Goal: Task Accomplishment & Management: Complete application form

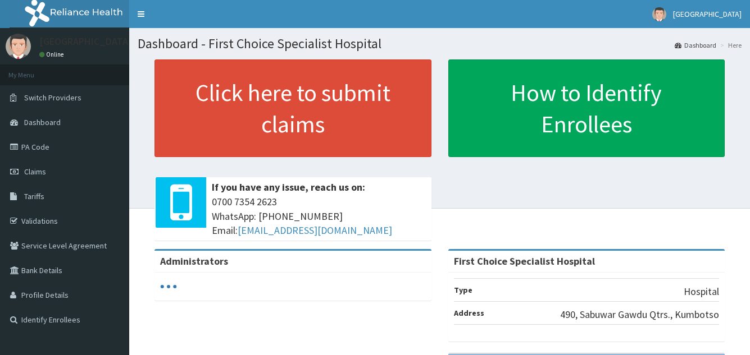
click at [63, 223] on link "Validations" at bounding box center [64, 221] width 129 height 25
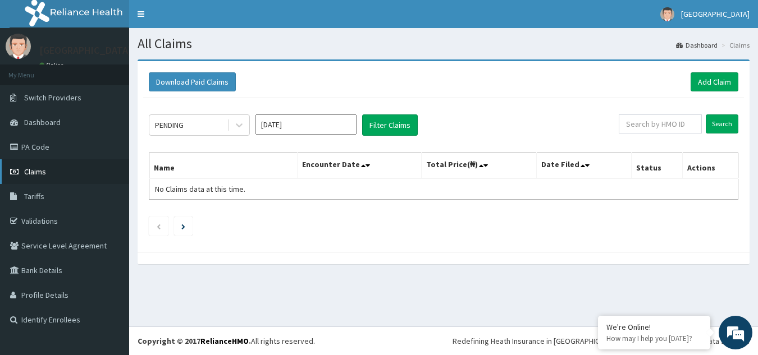
click at [47, 184] on link "Claims" at bounding box center [64, 171] width 129 height 25
click at [718, 90] on link "Add Claim" at bounding box center [715, 81] width 48 height 19
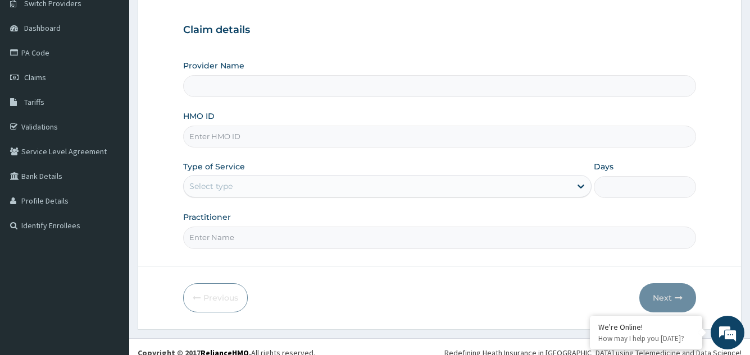
scroll to position [103, 0]
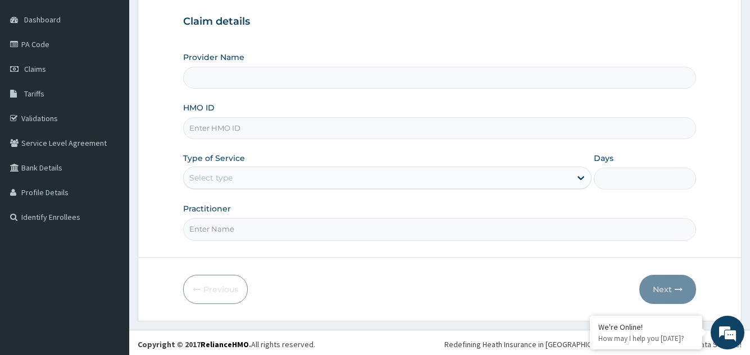
type input "First Choice Specialist Hospital"
click at [285, 132] on input "HMO ID" at bounding box center [439, 128] width 512 height 22
click at [332, 138] on input "NBC/" at bounding box center [439, 128] width 512 height 22
type input "NBC/10106/A"
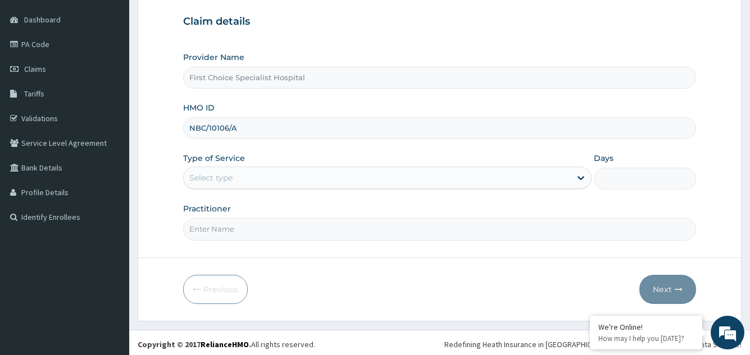
click at [244, 190] on div "Type of Service Select type" at bounding box center [387, 171] width 408 height 37
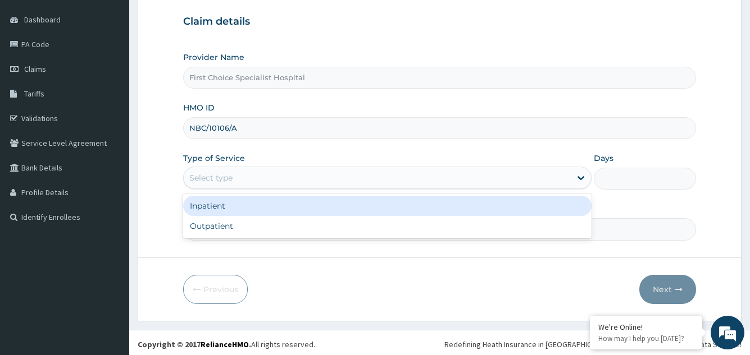
click at [259, 175] on div "Select type" at bounding box center [377, 178] width 386 height 18
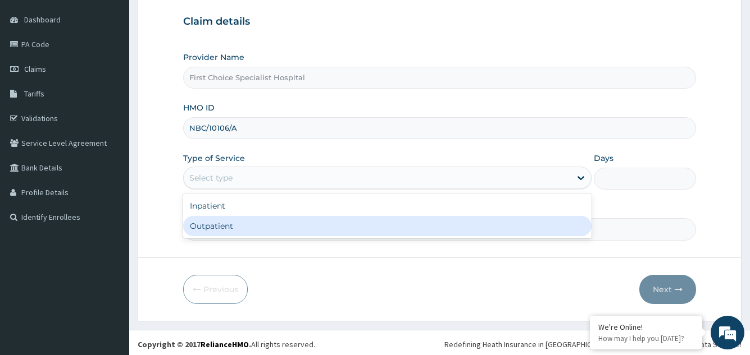
click at [259, 237] on div "Inpatient Outpatient" at bounding box center [387, 216] width 408 height 45
click at [263, 231] on div "Outpatient" at bounding box center [387, 226] width 408 height 20
type input "1"
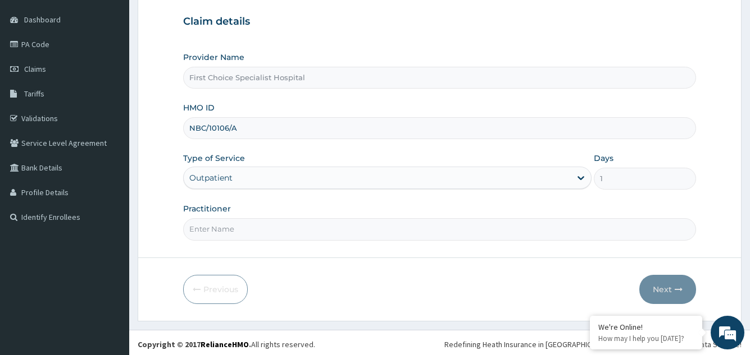
click at [263, 231] on input "Practitioner" at bounding box center [439, 229] width 512 height 22
type input "M"
type input "DR.ASHIRU"
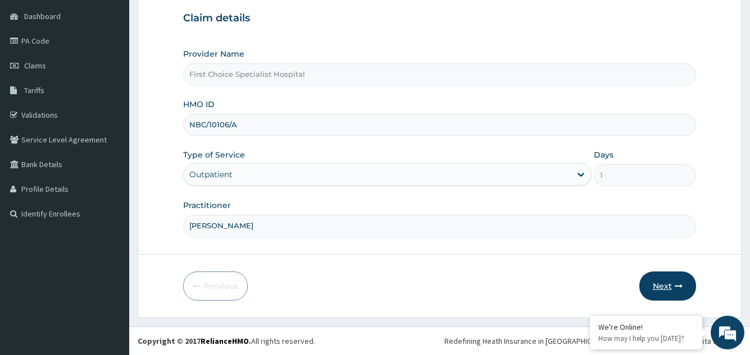
click at [659, 289] on button "Next" at bounding box center [667, 286] width 57 height 29
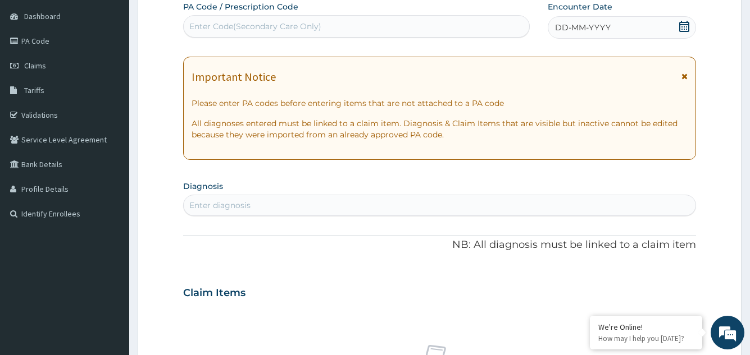
click at [681, 26] on icon at bounding box center [684, 26] width 10 height 11
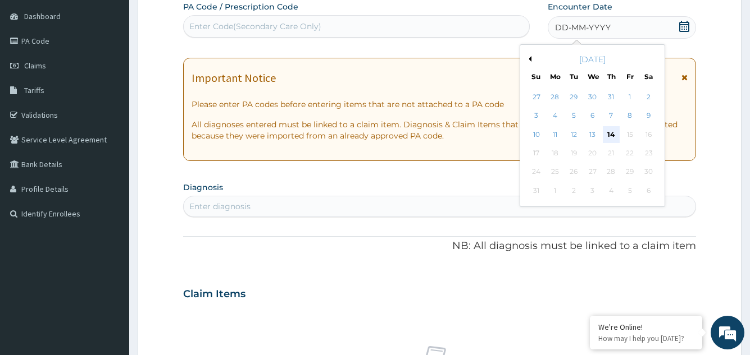
click at [610, 132] on div "14" at bounding box center [610, 134] width 17 height 17
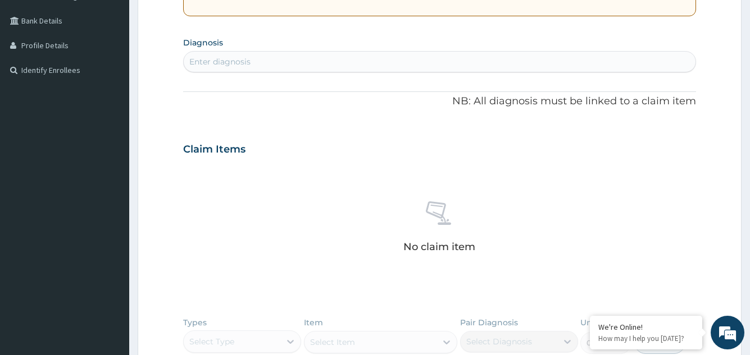
scroll to position [250, 0]
click at [351, 62] on div "Enter diagnosis" at bounding box center [439, 61] width 511 height 18
type input "MALARIA"
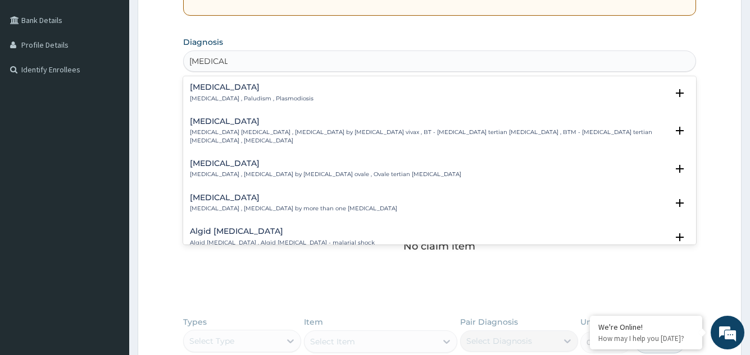
click at [308, 80] on div "Malaria Malaria , Paludism , Plasmodiosis Select Status Query Query covers susp…" at bounding box center [439, 96] width 512 height 34
click at [288, 86] on div "Malaria Malaria , Paludism , Plasmodiosis" at bounding box center [439, 93] width 499 height 20
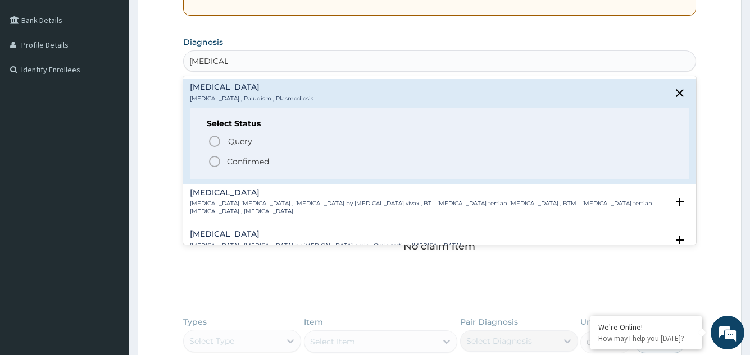
click at [218, 165] on icon "status option filled" at bounding box center [214, 161] width 13 height 13
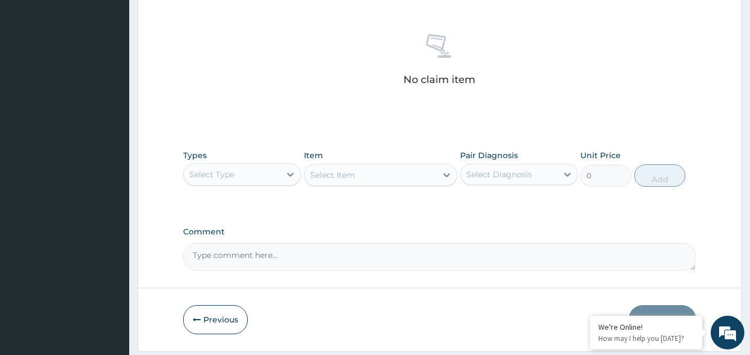
scroll to position [454, 0]
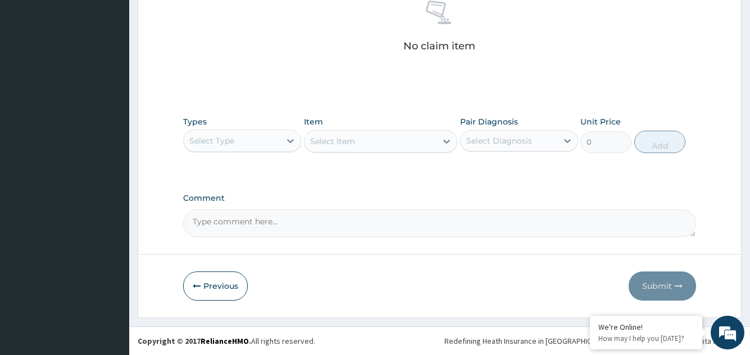
click at [208, 135] on div "Select Type" at bounding box center [211, 140] width 45 height 11
type input "PRO"
click at [230, 174] on div "Procedures" at bounding box center [242, 169] width 118 height 20
click at [338, 144] on div "Select Item" at bounding box center [381, 141] width 154 height 22
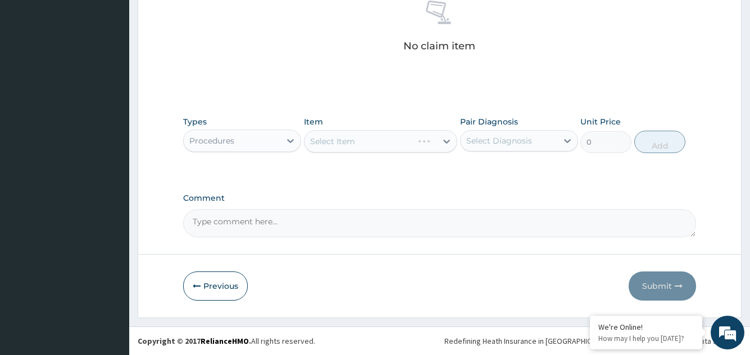
click at [338, 144] on div "Select Item" at bounding box center [381, 141] width 154 height 22
click at [405, 139] on div "Select Item" at bounding box center [381, 141] width 154 height 22
click at [445, 142] on div "Select Item" at bounding box center [381, 141] width 154 height 22
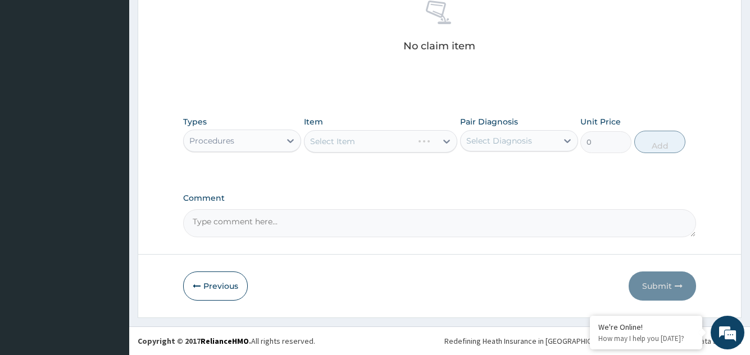
click at [445, 142] on div "Select Item" at bounding box center [381, 141] width 154 height 22
click at [392, 153] on div "Item Select Item" at bounding box center [381, 134] width 154 height 37
click at [384, 146] on div "Select Item" at bounding box center [370, 142] width 133 height 18
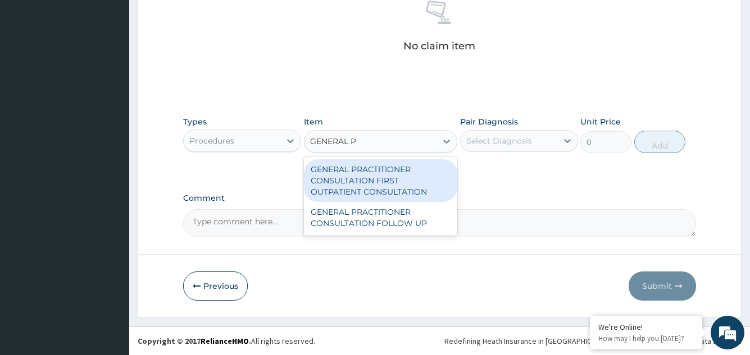
type input "GENERAL PR"
click at [387, 181] on div "GENERAL PRACTITIONER CONSULTATION FIRST OUTPATIENT CONSULTATION" at bounding box center [381, 180] width 154 height 43
type input "2400"
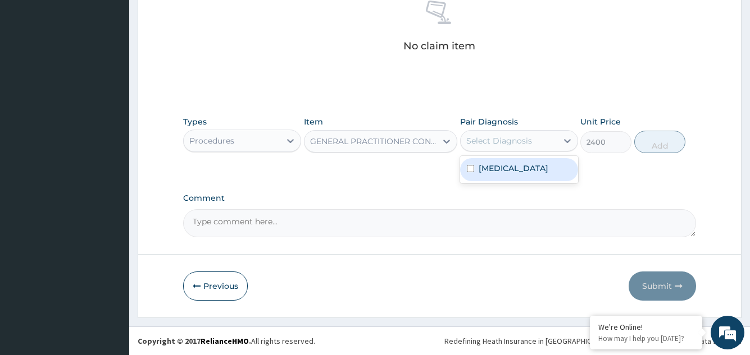
click at [499, 149] on div "Select Diagnosis" at bounding box center [508, 141] width 97 height 18
click at [502, 175] on div "Malaria" at bounding box center [519, 169] width 118 height 23
checkbox input "true"
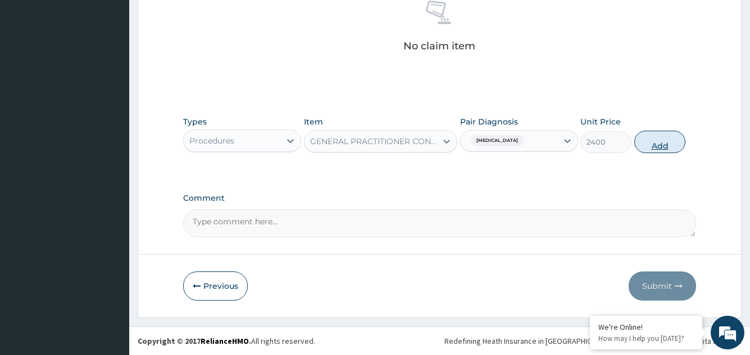
click at [658, 134] on button "Add" at bounding box center [659, 142] width 51 height 22
type input "0"
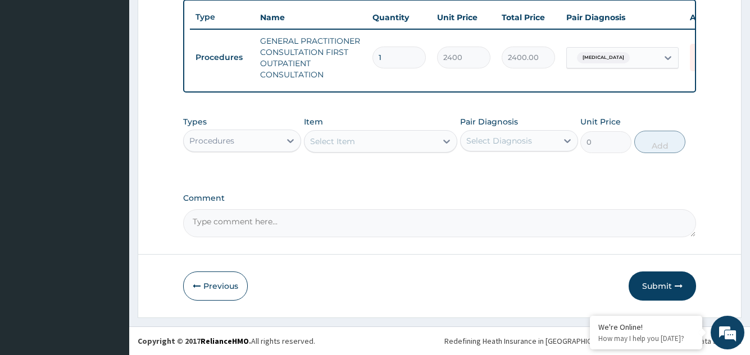
click at [254, 143] on div "Procedures" at bounding box center [232, 141] width 97 height 18
type input "LAB"
click at [259, 178] on div "Laboratory" at bounding box center [242, 169] width 118 height 20
click at [362, 142] on div "Select Item" at bounding box center [381, 141] width 154 height 22
click at [362, 142] on div "Select Item" at bounding box center [370, 142] width 133 height 18
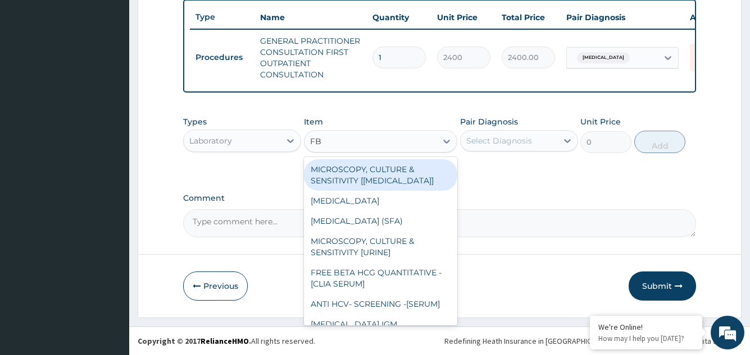
type input "FBC"
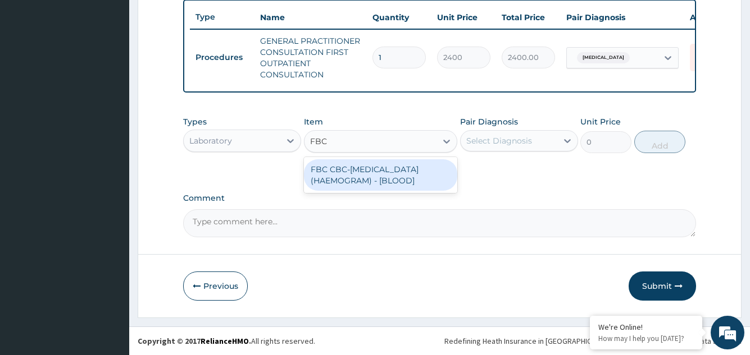
click at [370, 177] on div "FBC CBC-COMPLETE BLOOD COUNT (HAEMOGRAM) - [BLOOD]" at bounding box center [381, 174] width 154 height 31
type input "3000"
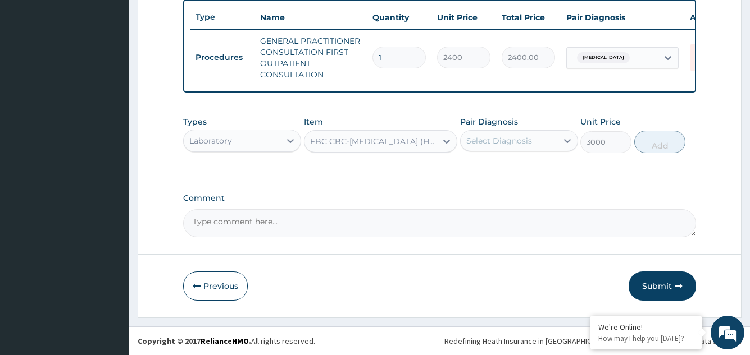
click at [507, 142] on div "Select Diagnosis" at bounding box center [499, 140] width 66 height 11
click at [514, 166] on div "Malaria" at bounding box center [519, 169] width 118 height 23
checkbox input "true"
click at [656, 139] on button "Add" at bounding box center [659, 142] width 51 height 22
type input "0"
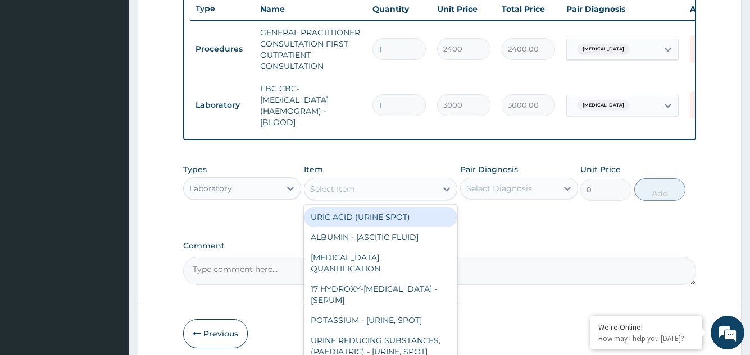
click at [381, 198] on div "Select Item" at bounding box center [370, 189] width 133 height 18
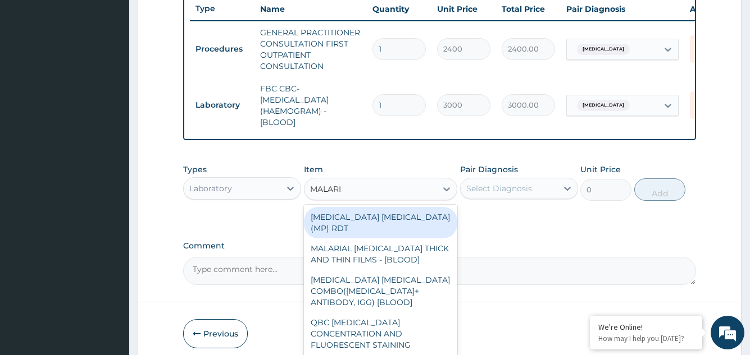
type input "MALARIA"
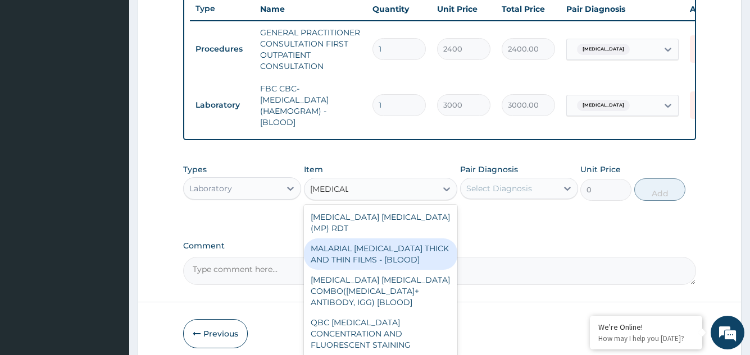
click at [400, 258] on div "MALARIAL PARASITE THICK AND THIN FILMS - [BLOOD]" at bounding box center [381, 254] width 154 height 31
type input "1500"
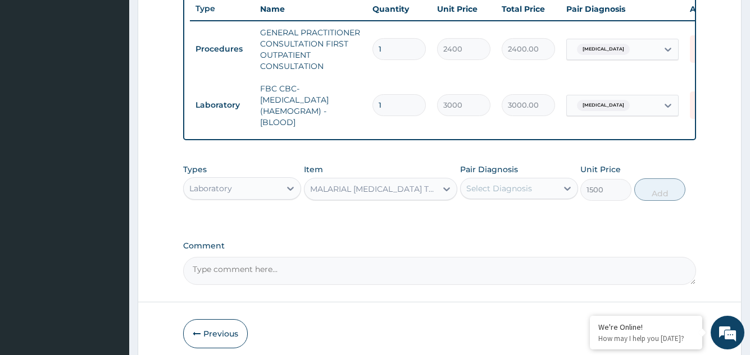
click at [527, 194] on div "Select Diagnosis" at bounding box center [499, 188] width 66 height 11
click at [533, 227] on div "Malaria" at bounding box center [519, 217] width 118 height 23
click at [496, 222] on label "Malaria" at bounding box center [513, 216] width 70 height 11
click at [487, 231] on div "Malaria" at bounding box center [519, 218] width 118 height 28
click at [471, 220] on input "checkbox" at bounding box center [470, 216] width 7 height 7
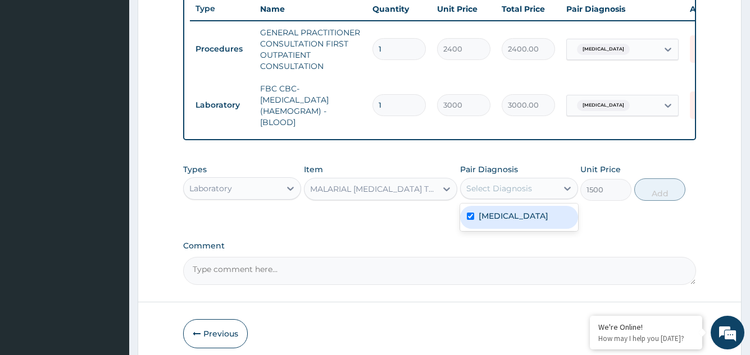
checkbox input "true"
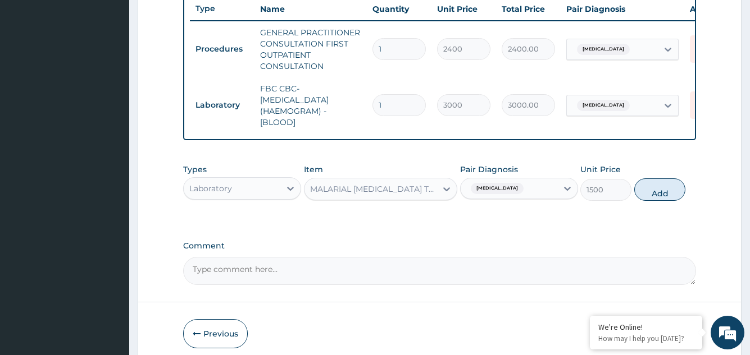
click at [574, 251] on label "Comment" at bounding box center [439, 246] width 512 height 10
click at [574, 257] on textarea "Comment" at bounding box center [439, 271] width 512 height 28
click at [658, 193] on button "Add" at bounding box center [659, 190] width 51 height 22
type input "0"
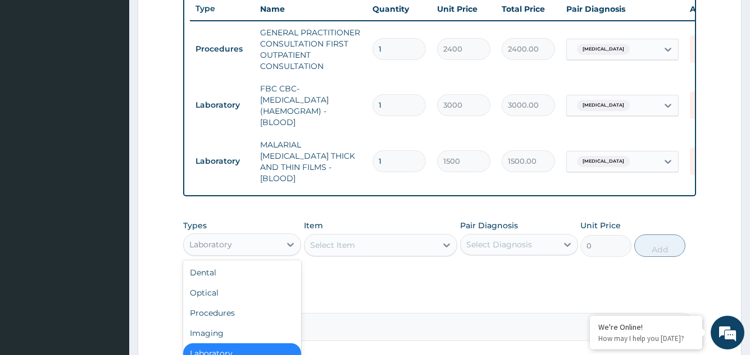
click at [274, 240] on div "Laboratory" at bounding box center [232, 245] width 97 height 18
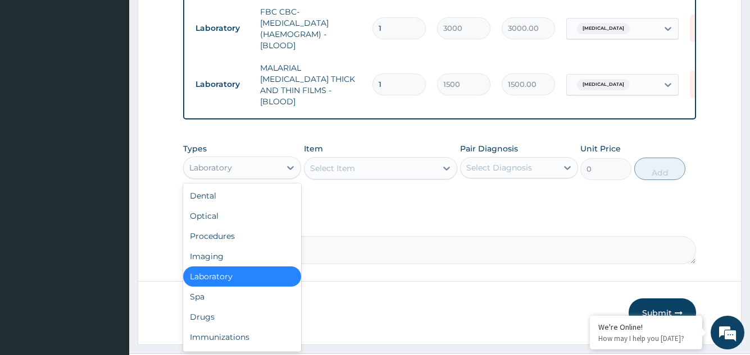
scroll to position [527, 0]
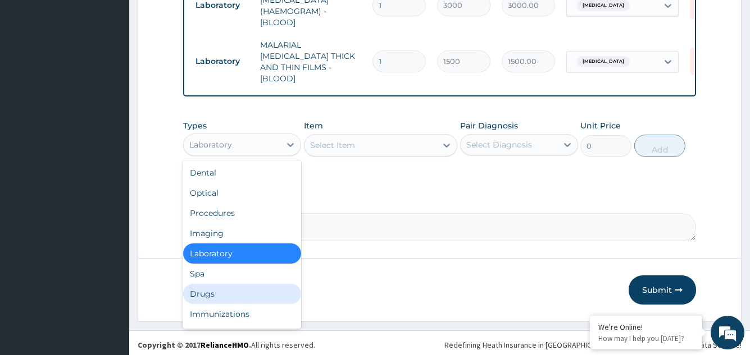
click at [208, 290] on div "Drugs" at bounding box center [242, 294] width 118 height 20
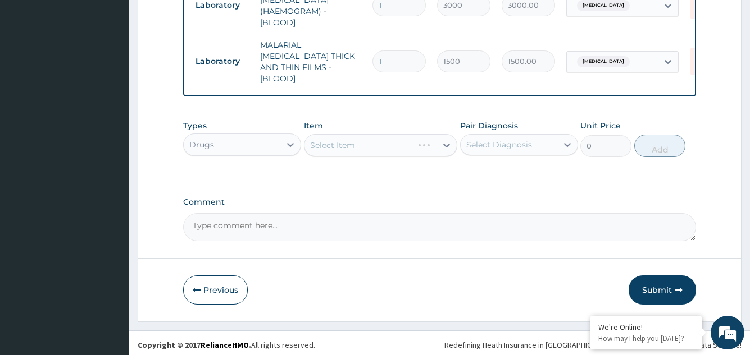
click at [381, 134] on div "Select Item" at bounding box center [381, 145] width 154 height 22
click at [381, 148] on div "Select Item" at bounding box center [381, 145] width 154 height 22
click at [381, 148] on div "Select Item" at bounding box center [370, 145] width 133 height 18
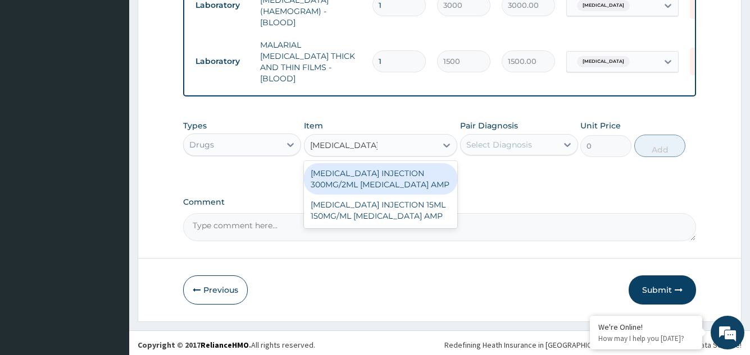
type input "PARACETAMOL IN"
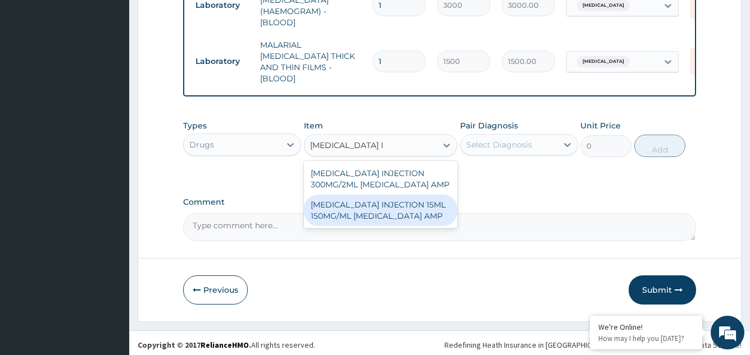
click at [382, 217] on div "PARACETAMOL INJECTION 15ML 150MG/ML ACETAMINOPHEN AMP" at bounding box center [381, 210] width 154 height 31
type input "862.5"
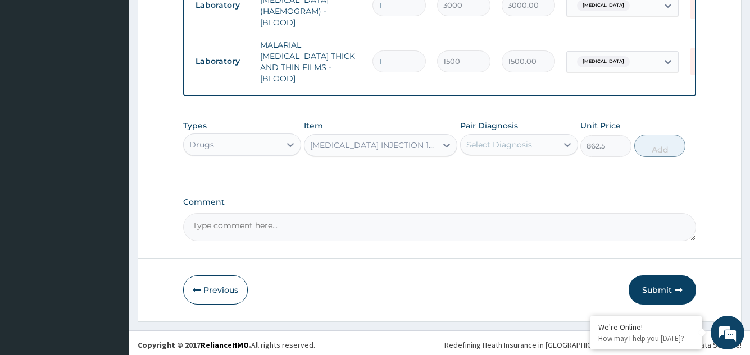
click at [494, 139] on div "Select Diagnosis" at bounding box center [499, 144] width 66 height 11
click at [498, 170] on label "Malaria" at bounding box center [513, 172] width 70 height 11
checkbox input "true"
click at [667, 137] on button "Add" at bounding box center [659, 146] width 51 height 22
type input "0"
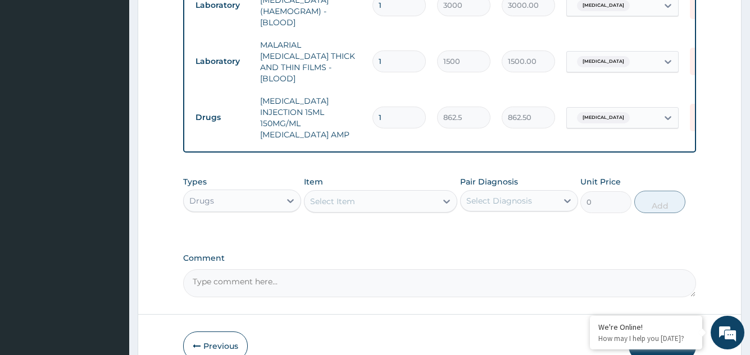
click at [379, 200] on div "Select Item" at bounding box center [370, 202] width 133 height 18
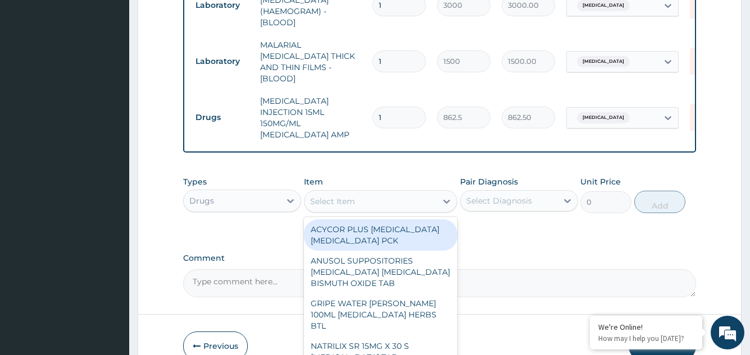
click at [379, 200] on div "Select Item" at bounding box center [370, 202] width 133 height 18
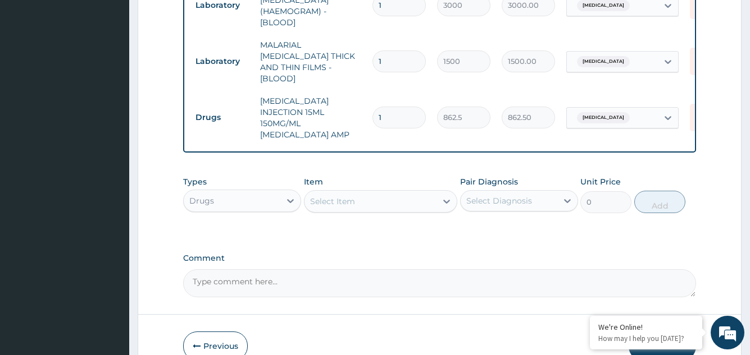
click at [379, 200] on div "Select Item" at bounding box center [370, 202] width 133 height 18
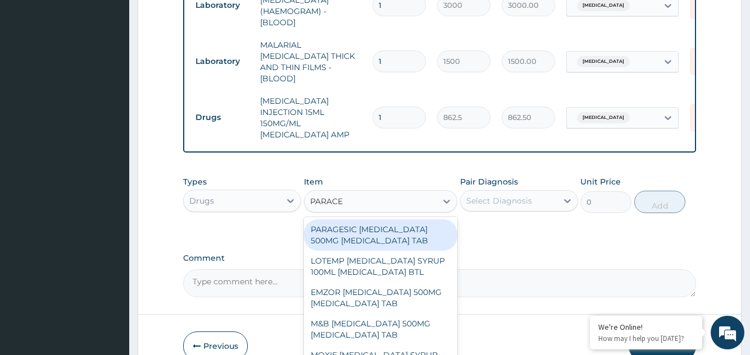
type input "PARACET"
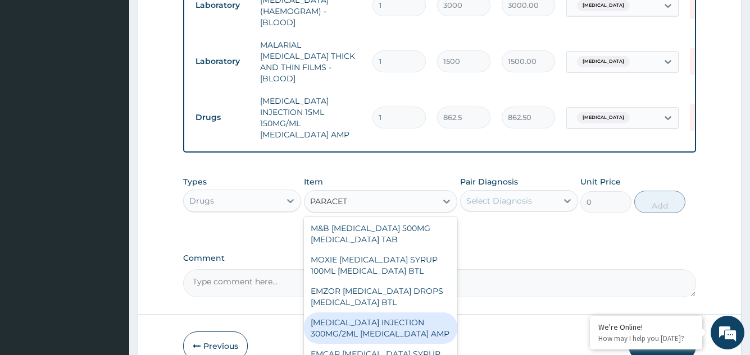
scroll to position [0, 0]
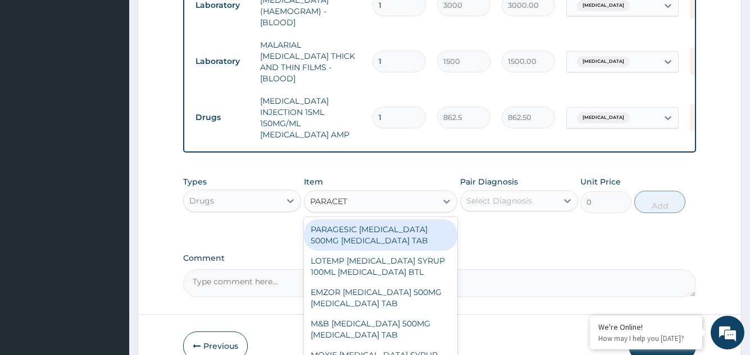
click at [355, 221] on div "PARAGESIC PARACETAMOL 500MG ACETAMINOPHEN TAB" at bounding box center [381, 235] width 154 height 31
type input "25.875"
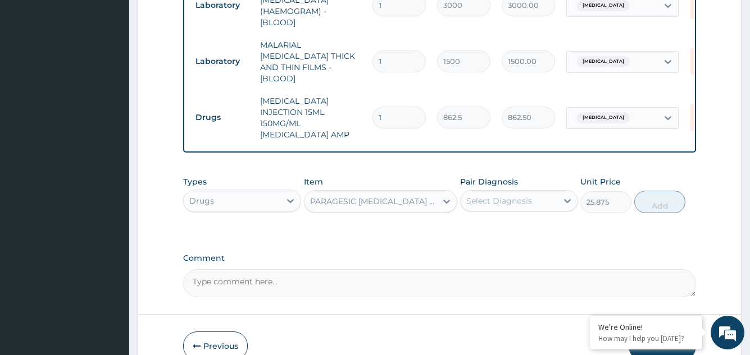
click at [522, 190] on div "Select Diagnosis" at bounding box center [519, 200] width 118 height 21
click at [516, 234] on div "Malaria" at bounding box center [519, 229] width 118 height 23
checkbox input "true"
click at [667, 197] on button "Add" at bounding box center [659, 202] width 51 height 22
type input "0"
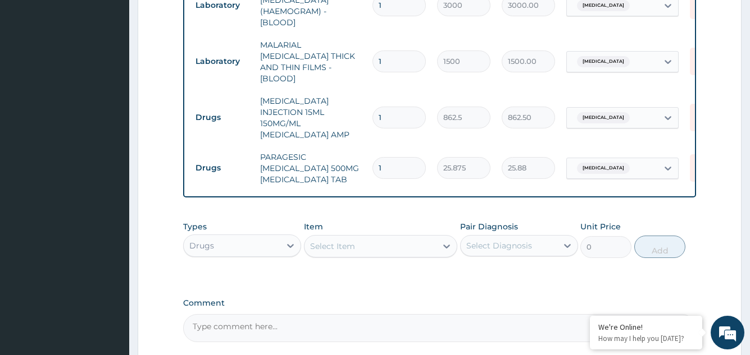
type input "18"
type input "465.75"
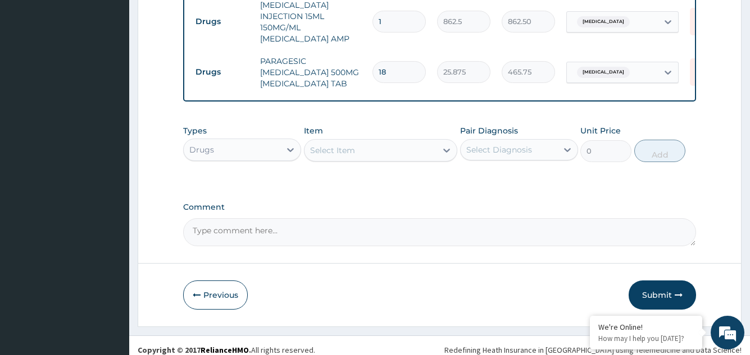
scroll to position [629, 0]
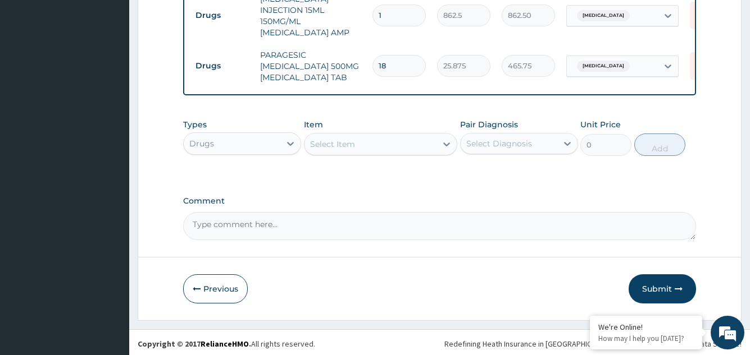
type input "18"
click at [346, 135] on div "Select Item" at bounding box center [370, 144] width 133 height 18
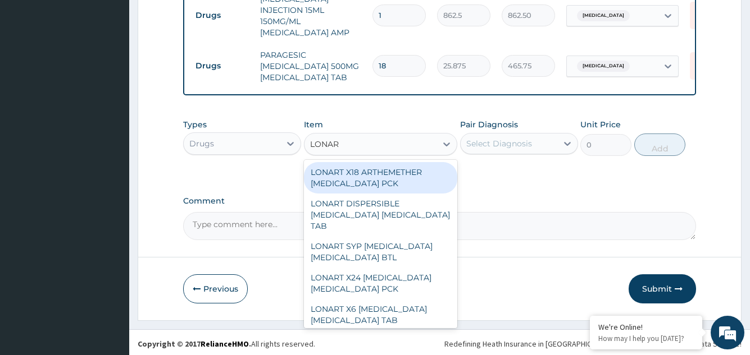
type input "LONART"
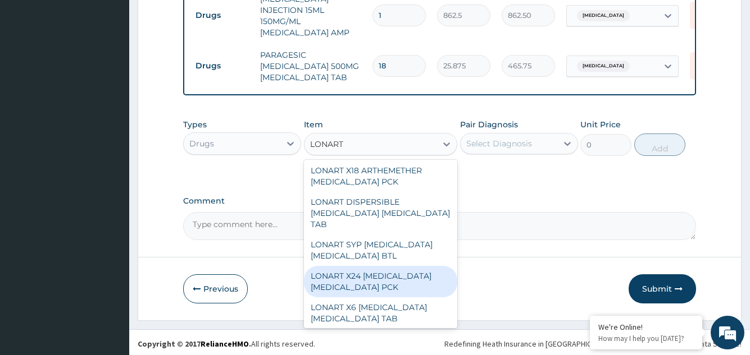
scroll to position [0, 0]
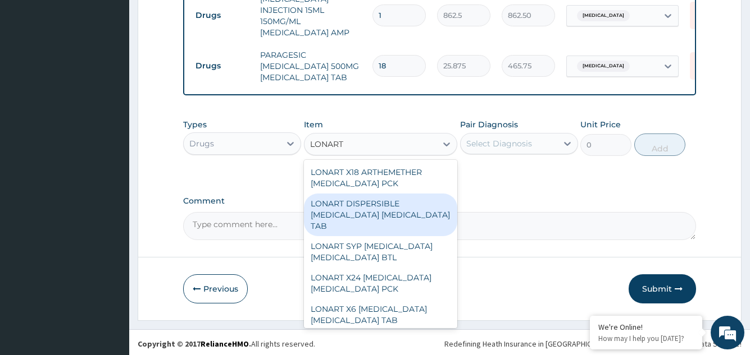
click at [358, 218] on div "LONART DISPERSIBLE ARTEMETHER LUMEFANTRINE TAB" at bounding box center [381, 215] width 154 height 43
type input "457.125"
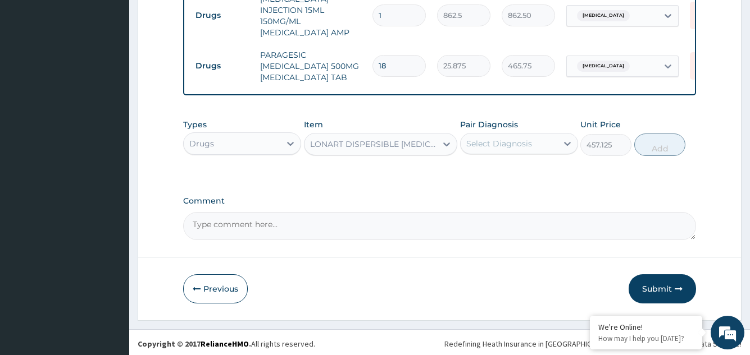
click at [396, 148] on div "LONART DISPERSIBLE ARTEMETHER LUMEFANTRINE TAB" at bounding box center [370, 144] width 133 height 18
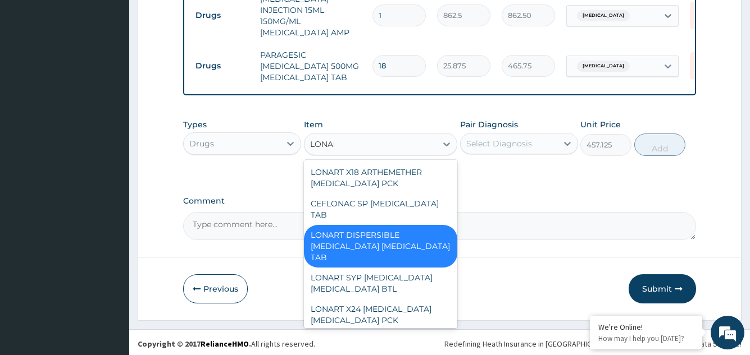
type input "LONART"
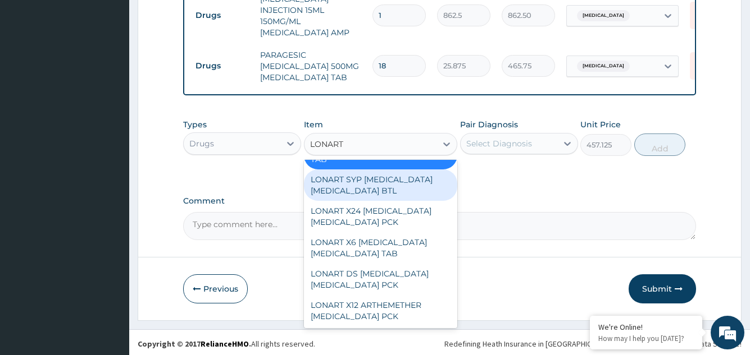
scroll to position [67, 0]
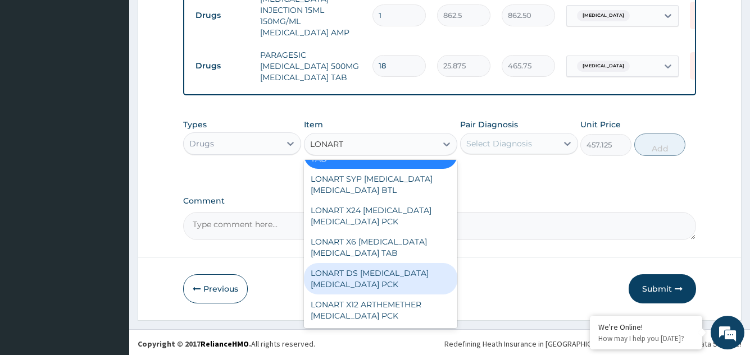
click at [383, 266] on div "LONART DS ARTEMETHER LUMEFANTRINE PCK" at bounding box center [381, 278] width 154 height 31
type input "2673.75"
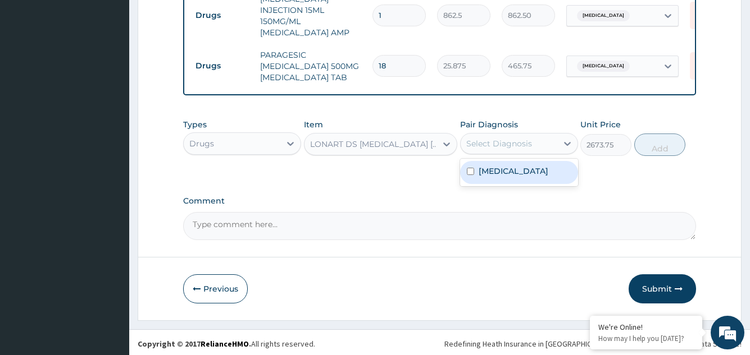
click at [486, 140] on div "Select Diagnosis" at bounding box center [499, 143] width 66 height 11
click at [490, 162] on div "Malaria" at bounding box center [519, 172] width 118 height 23
checkbox input "true"
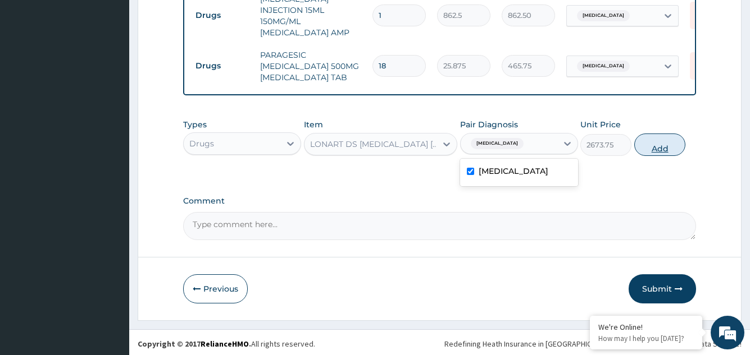
click at [655, 145] on button "Add" at bounding box center [659, 145] width 51 height 22
type input "0"
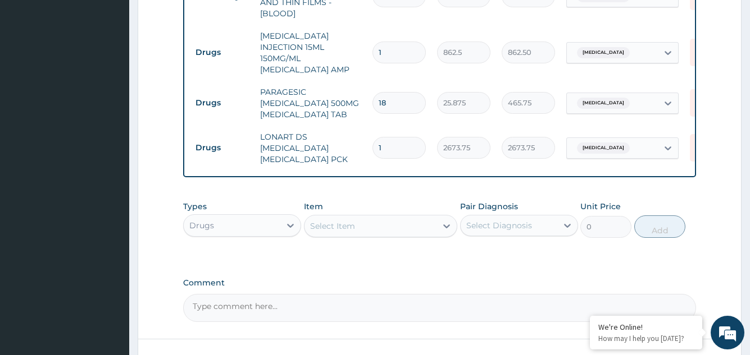
scroll to position [571, 0]
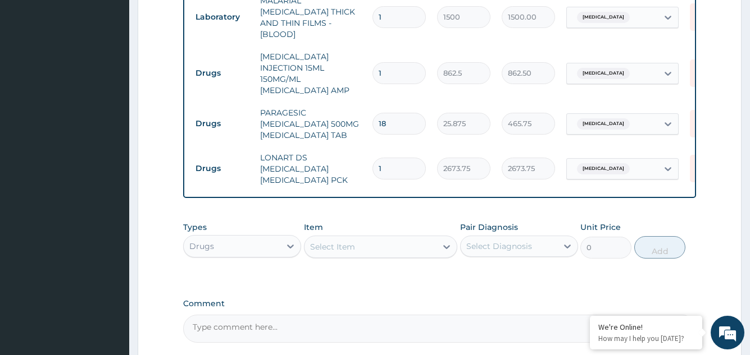
click at [361, 243] on div "Select Item" at bounding box center [370, 247] width 133 height 18
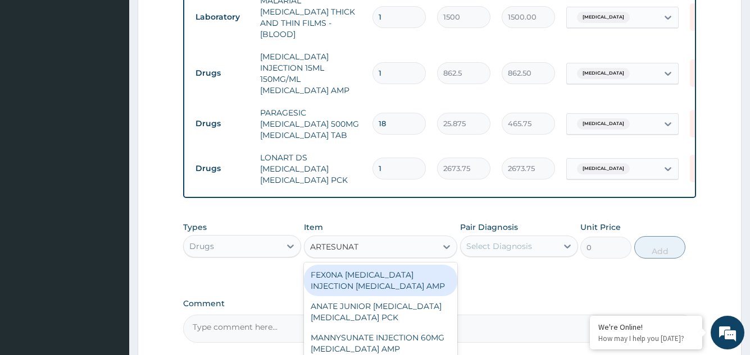
type input "ARTESUNATE"
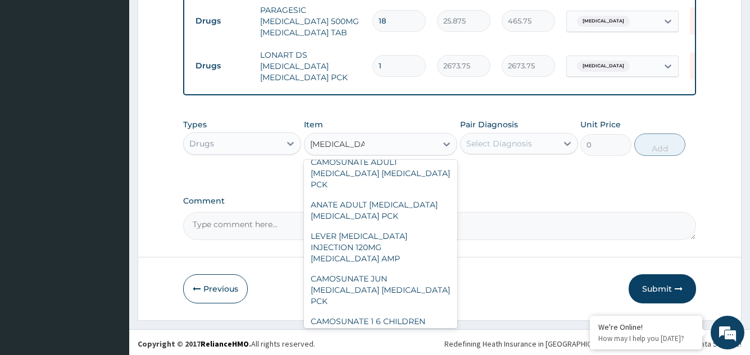
scroll to position [103, 0]
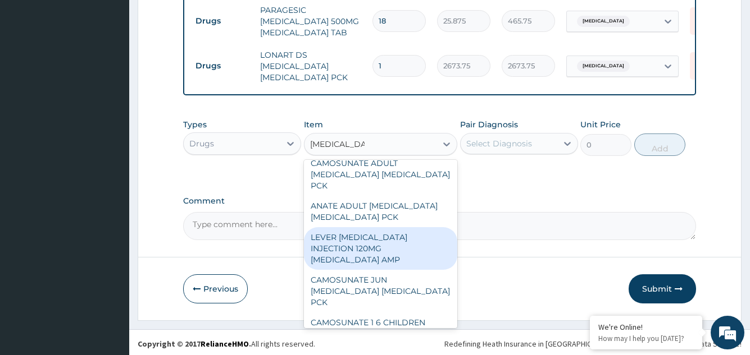
click at [389, 247] on div "LEVER ARTESUNATE INJECTION 120MG ARTESUNATE AMP" at bounding box center [381, 248] width 154 height 43
type input "1728.25"
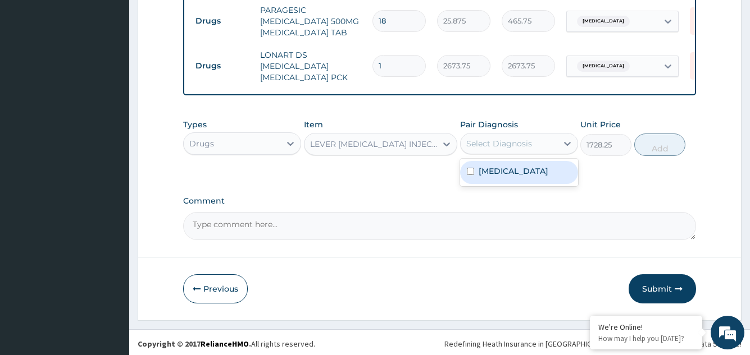
click at [496, 133] on div "Select Diagnosis" at bounding box center [519, 143] width 118 height 21
click at [506, 168] on label "Malaria" at bounding box center [513, 171] width 70 height 11
checkbox input "true"
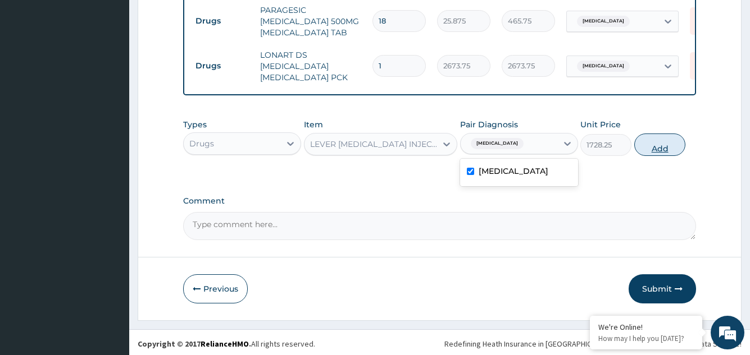
click at [660, 150] on button "Add" at bounding box center [659, 145] width 51 height 22
type input "0"
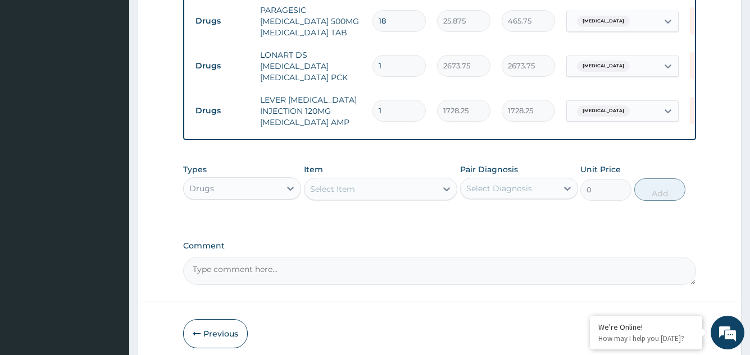
type input "0.00"
type input "3"
type input "5184.75"
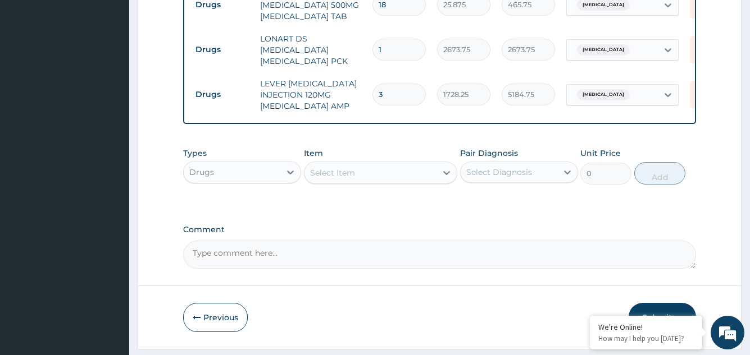
scroll to position [719, 0]
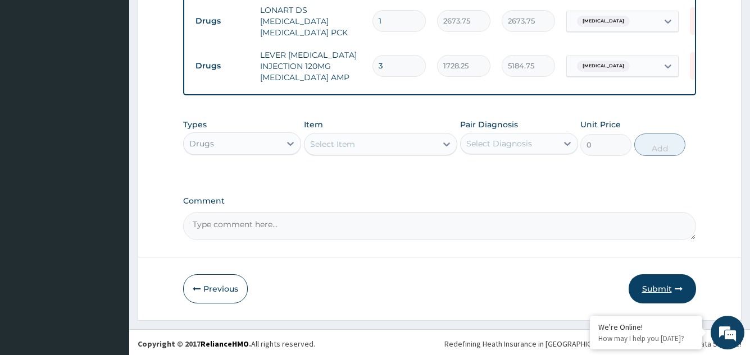
type input "3"
click at [656, 285] on button "Submit" at bounding box center [661, 289] width 67 height 29
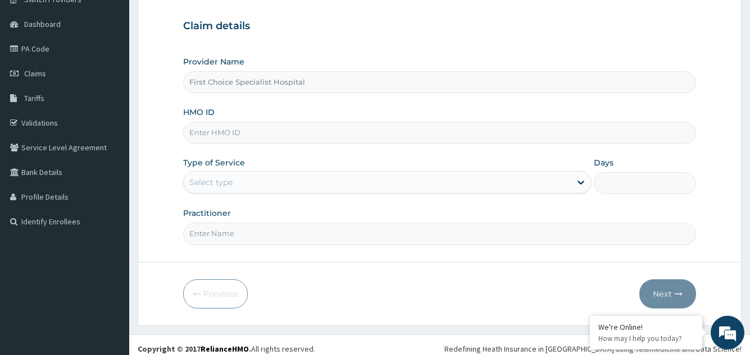
scroll to position [106, 0]
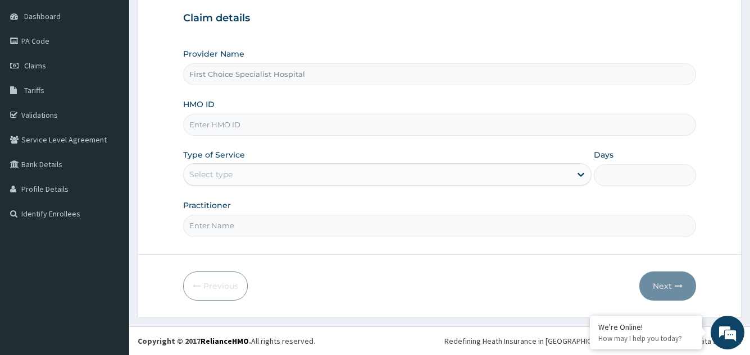
click at [318, 121] on input "HMO ID" at bounding box center [439, 125] width 512 height 22
click at [411, 131] on input "HMO ID" at bounding box center [439, 125] width 512 height 22
